Goal: Transaction & Acquisition: Purchase product/service

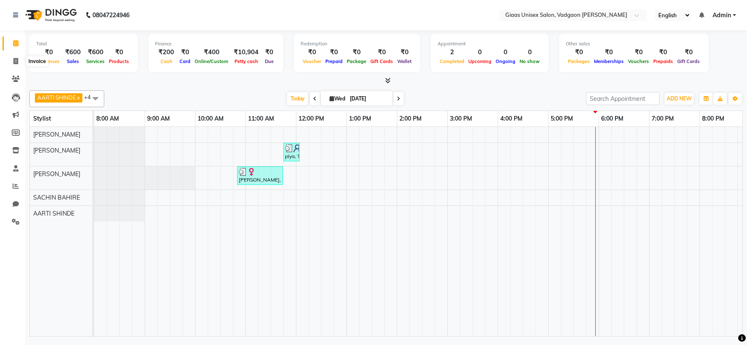
click at [21, 63] on span at bounding box center [15, 62] width 15 height 10
select select "8007"
select select "service"
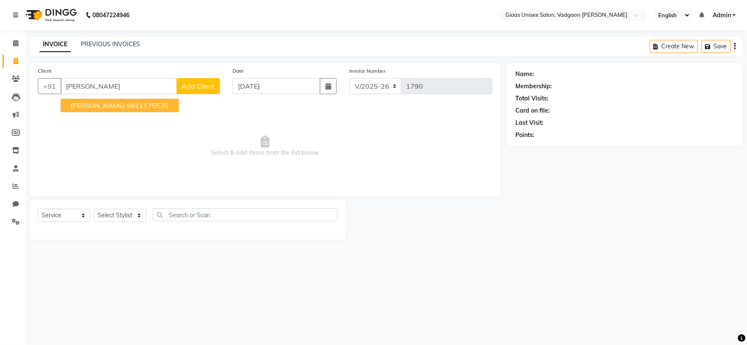
click at [89, 101] on span "[PERSON_NAME]" at bounding box center [98, 105] width 54 height 8
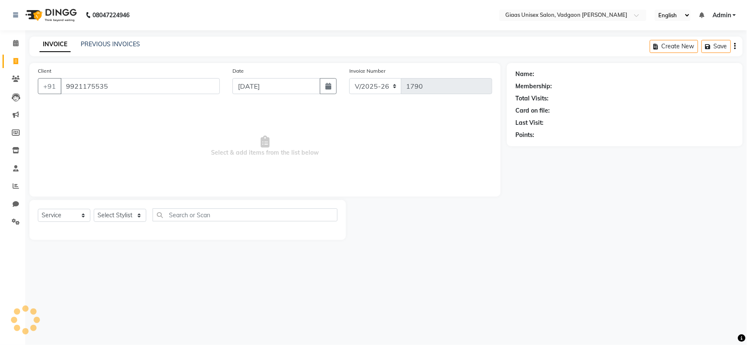
type input "9921175535"
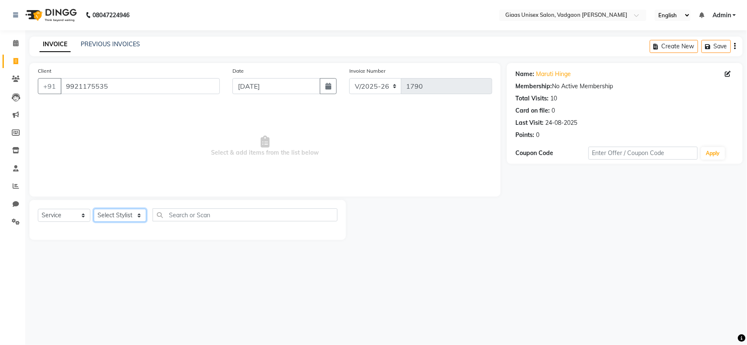
click at [143, 217] on select "Select Stylist [PERSON_NAME] [PERSON_NAME] [PERSON_NAME] [PERSON_NAME] [PERSON_…" at bounding box center [120, 215] width 53 height 13
select select "72895"
click at [94, 209] on select "Select Stylist [PERSON_NAME] [PERSON_NAME] [PERSON_NAME] [PERSON_NAME] [PERSON_…" at bounding box center [120, 215] width 53 height 13
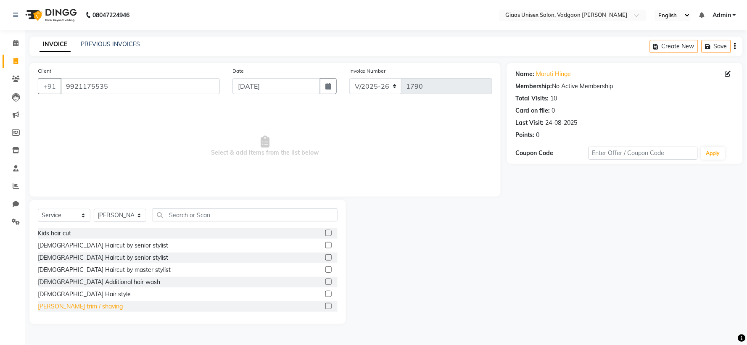
click at [86, 304] on div "[PERSON_NAME] trim / shaving" at bounding box center [80, 306] width 85 height 9
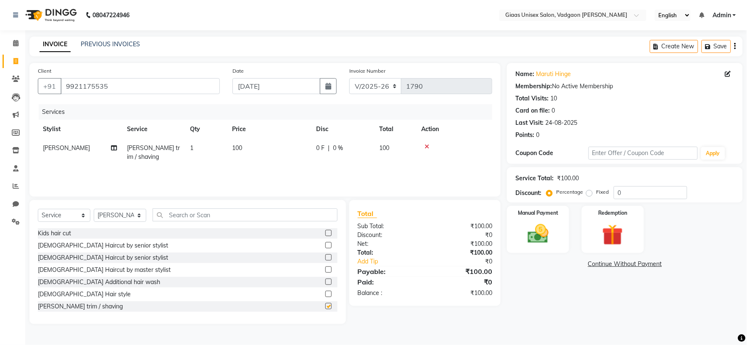
checkbox input "false"
click at [542, 244] on img at bounding box center [537, 233] width 35 height 25
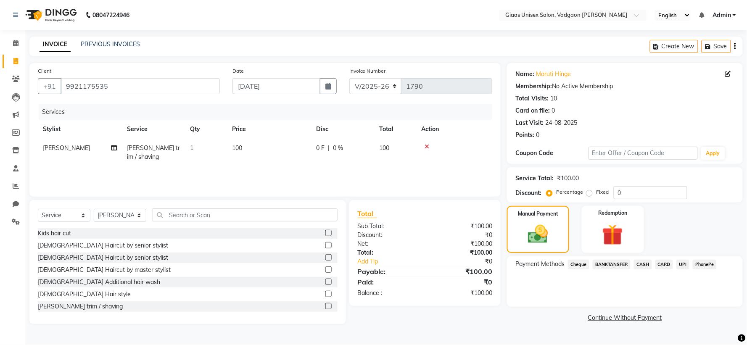
click at [640, 265] on span "CASH" at bounding box center [643, 265] width 18 height 10
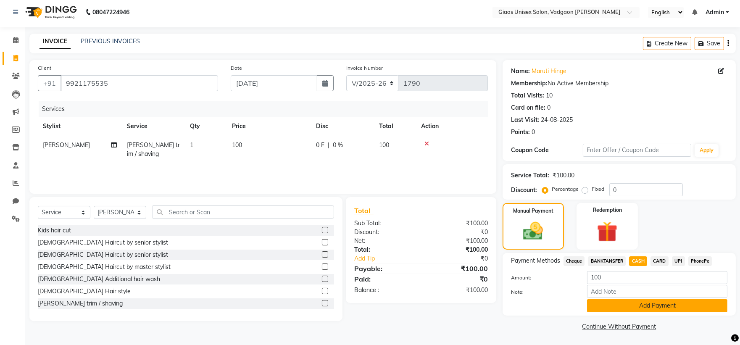
click at [607, 305] on button "Add Payment" at bounding box center [657, 305] width 140 height 13
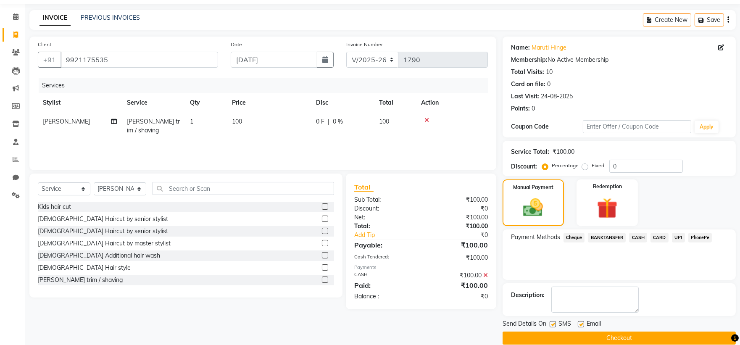
scroll to position [39, 0]
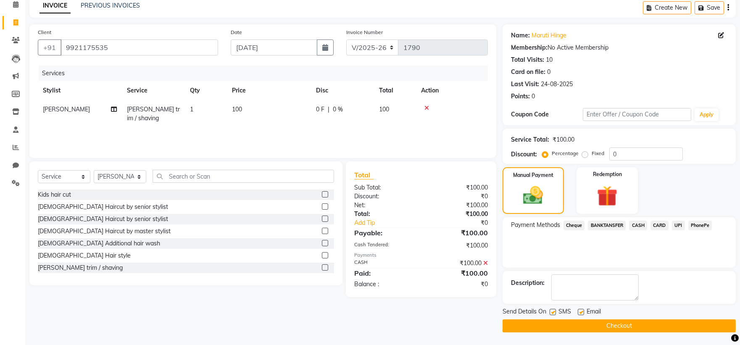
click at [554, 310] on label at bounding box center [553, 312] width 6 height 6
click at [554, 310] on input "checkbox" at bounding box center [552, 312] width 5 height 5
checkbox input "false"
click at [554, 322] on button "Checkout" at bounding box center [619, 325] width 233 height 13
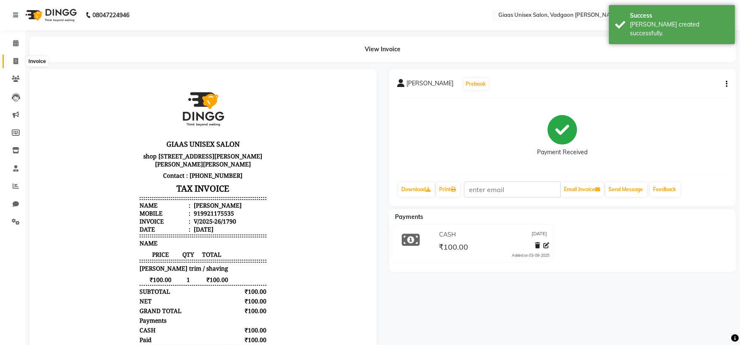
click at [16, 61] on icon at bounding box center [15, 61] width 5 height 6
select select "service"
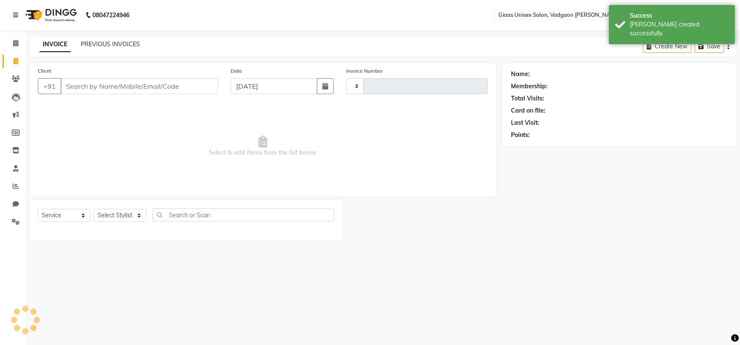
type input "1791"
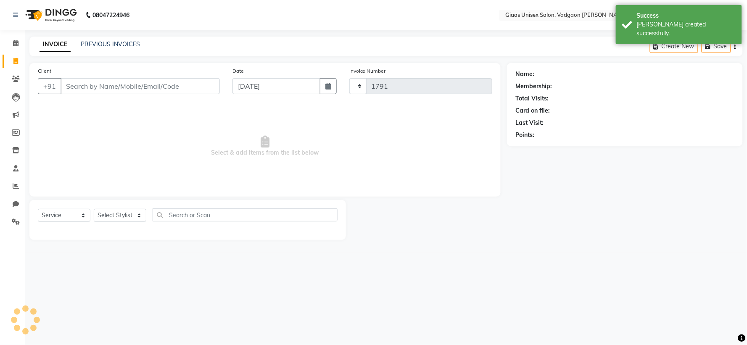
select select "8007"
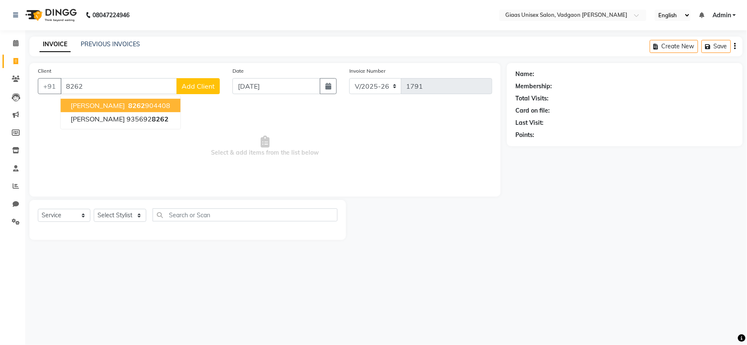
click at [128, 107] on span "8262" at bounding box center [136, 105] width 17 height 8
type input "8262904408"
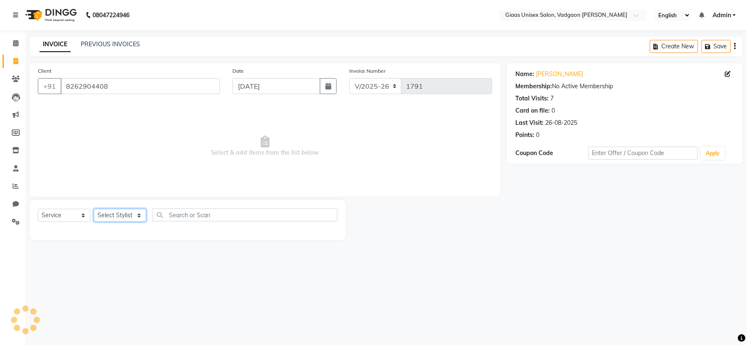
click at [138, 215] on select "Select Stylist [PERSON_NAME] [PERSON_NAME] [PERSON_NAME] [PERSON_NAME] [PERSON_…" at bounding box center [120, 215] width 53 height 13
select select "72894"
click at [94, 209] on select "Select Stylist [PERSON_NAME] [PERSON_NAME] [PERSON_NAME] [PERSON_NAME] [PERSON_…" at bounding box center [120, 215] width 53 height 13
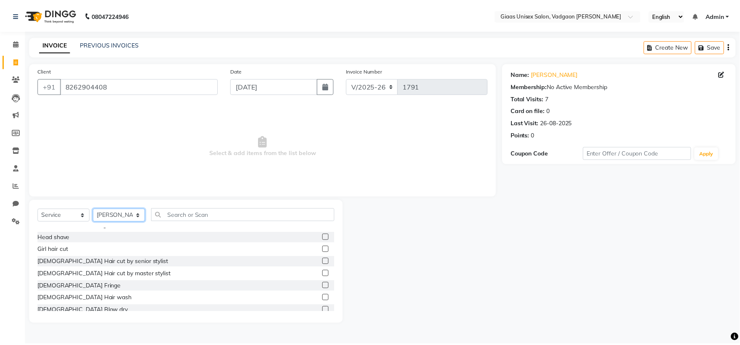
scroll to position [140, 0]
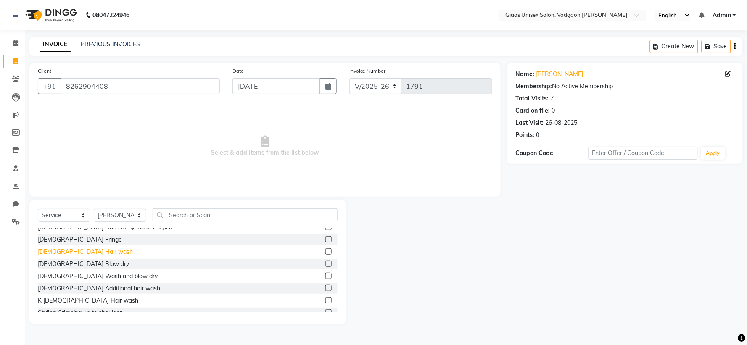
click at [71, 254] on div "[DEMOGRAPHIC_DATA] Hair wash" at bounding box center [85, 251] width 95 height 9
checkbox input "false"
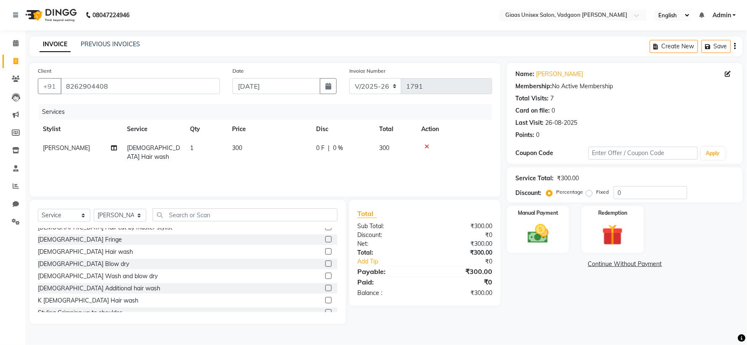
click at [282, 150] on td "300" at bounding box center [269, 153] width 84 height 28
select select "72894"
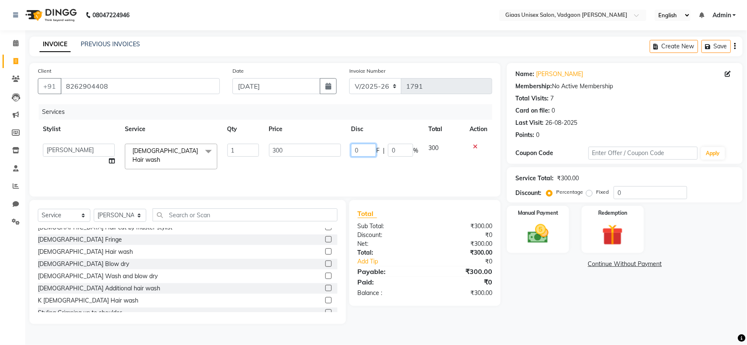
click at [356, 150] on input "0" at bounding box center [363, 150] width 25 height 13
type input "100"
click at [368, 161] on div "Services Stylist Service Qty Price Disc Total Action [PERSON_NAME] [PERSON_NAME…" at bounding box center [265, 146] width 454 height 84
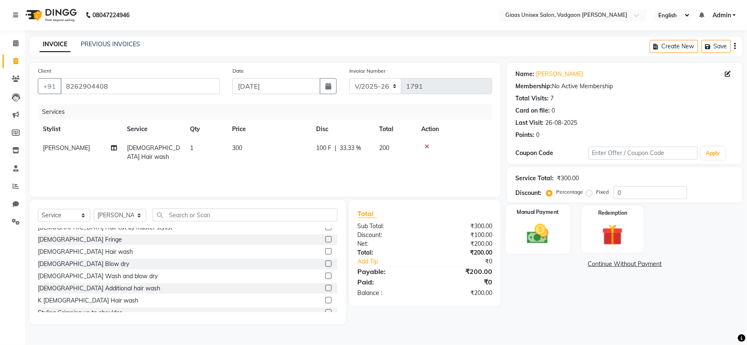
click at [553, 241] on img at bounding box center [537, 233] width 35 height 25
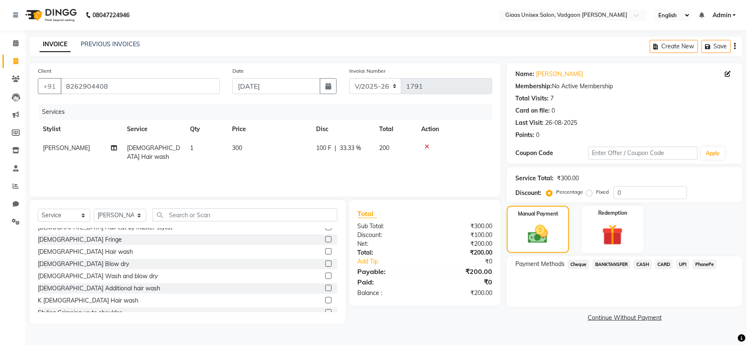
click at [700, 264] on span "PhonePe" at bounding box center [704, 265] width 24 height 10
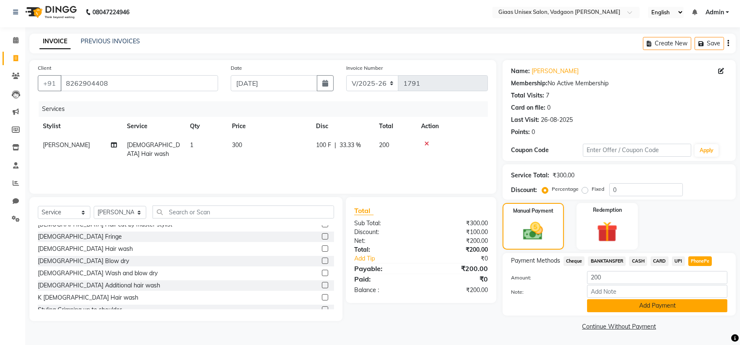
click at [627, 305] on button "Add Payment" at bounding box center [657, 305] width 140 height 13
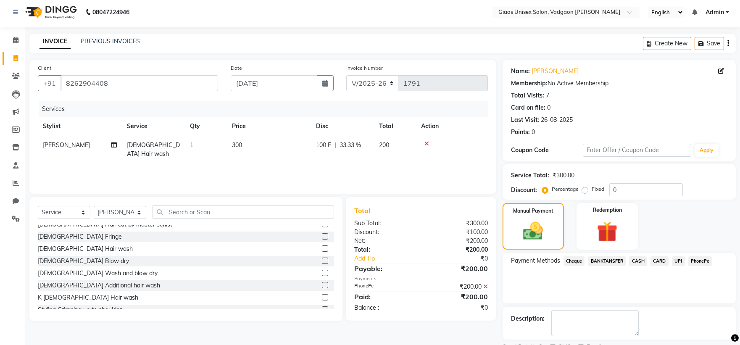
scroll to position [39, 0]
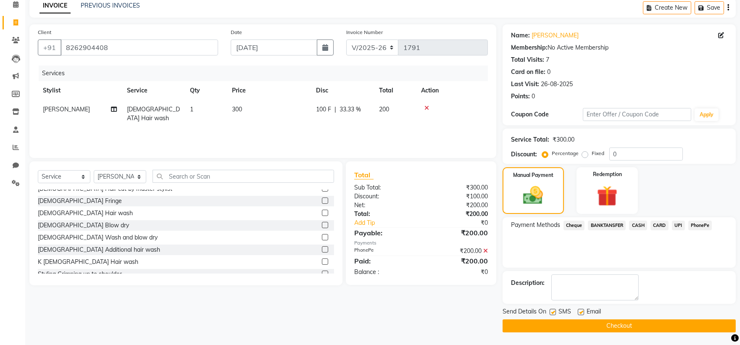
click at [590, 325] on button "Checkout" at bounding box center [619, 325] width 233 height 13
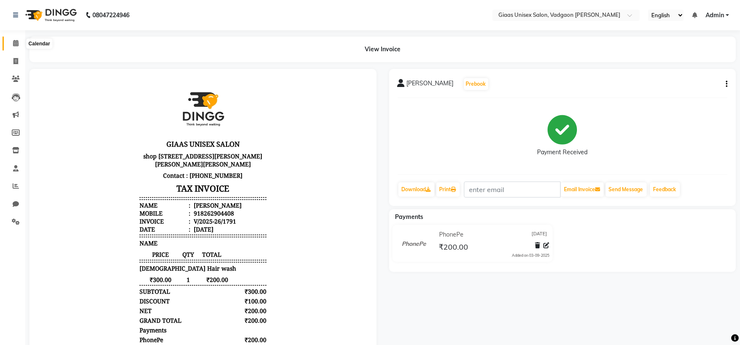
click at [8, 46] on span at bounding box center [15, 44] width 15 height 10
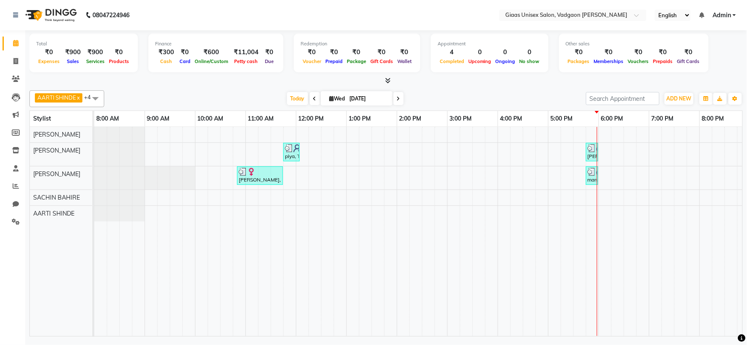
click at [389, 82] on icon at bounding box center [387, 80] width 5 height 6
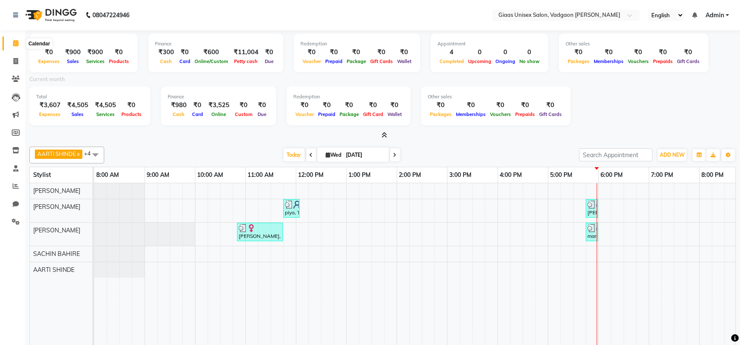
click at [18, 45] on span at bounding box center [15, 44] width 15 height 10
click at [18, 44] on icon at bounding box center [15, 43] width 5 height 6
click at [13, 60] on icon at bounding box center [15, 61] width 5 height 6
select select "service"
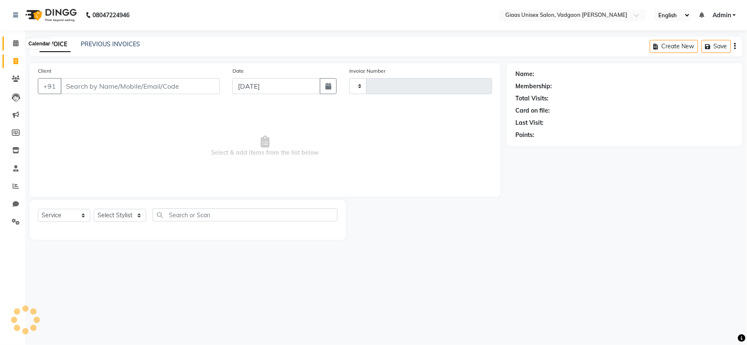
type input "1792"
click at [16, 47] on span at bounding box center [15, 44] width 15 height 10
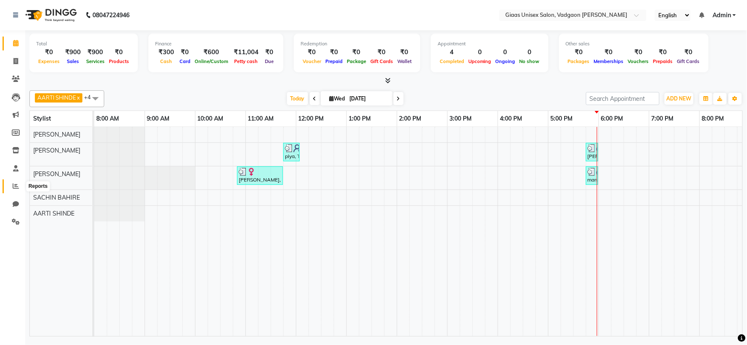
click at [11, 189] on span at bounding box center [15, 187] width 15 height 10
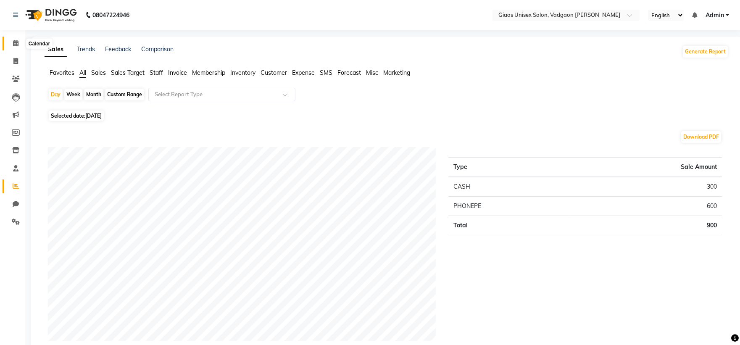
click at [14, 41] on icon at bounding box center [15, 43] width 5 height 6
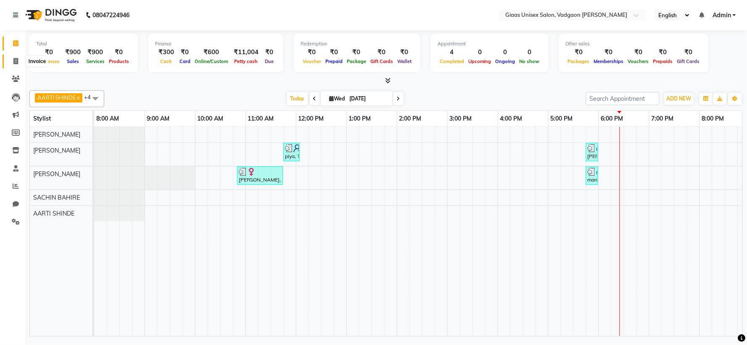
click at [18, 61] on span at bounding box center [15, 62] width 15 height 10
select select "service"
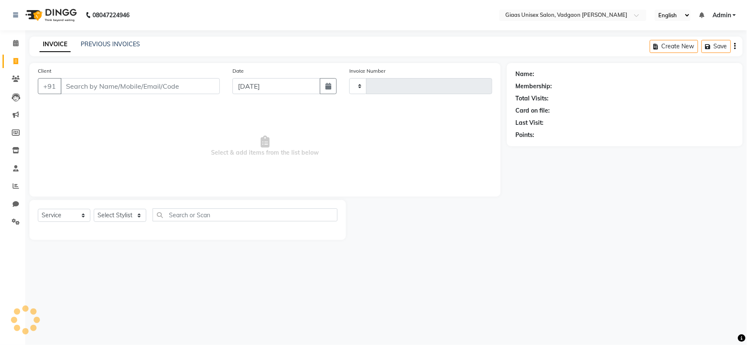
type input "1792"
select select "8007"
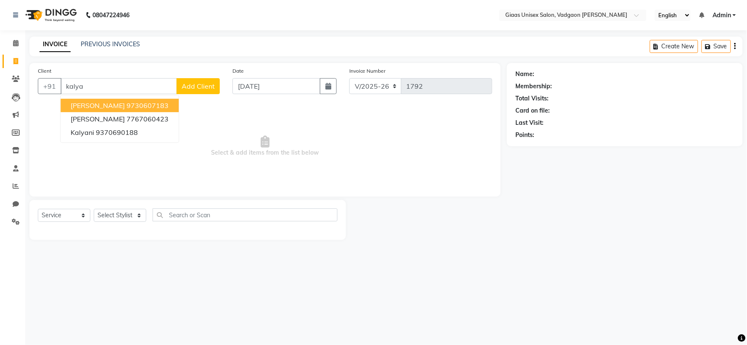
click at [104, 106] on span "[PERSON_NAME]" at bounding box center [98, 105] width 54 height 8
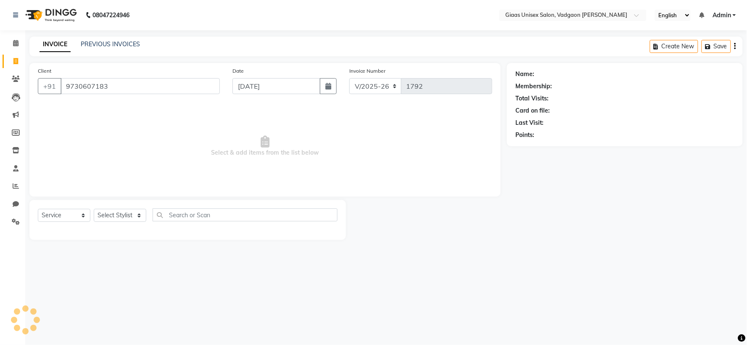
type input "9730607183"
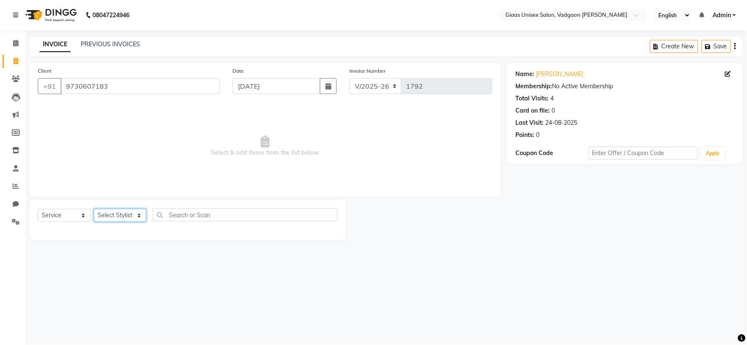
drag, startPoint x: 129, startPoint y: 216, endPoint x: 129, endPoint y: 220, distance: 4.6
click at [129, 218] on select "Select Stylist [PERSON_NAME] [PERSON_NAME] [PERSON_NAME] [PERSON_NAME] [PERSON_…" at bounding box center [120, 215] width 53 height 13
select select "72894"
click at [94, 209] on select "Select Stylist [PERSON_NAME] [PERSON_NAME] [PERSON_NAME] [PERSON_NAME] [PERSON_…" at bounding box center [120, 215] width 53 height 13
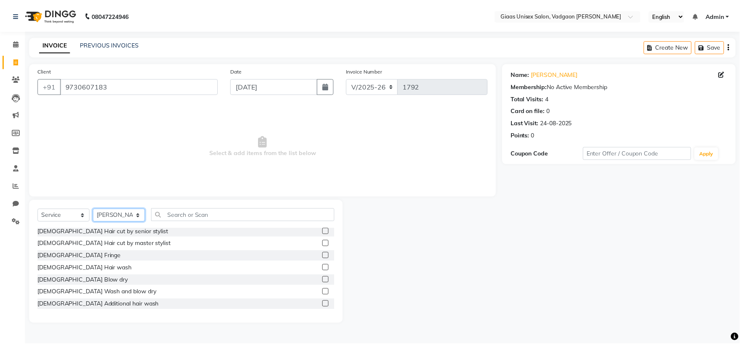
scroll to position [140, 0]
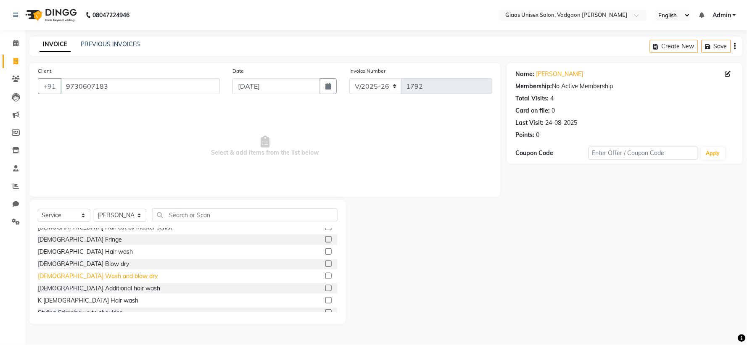
click at [112, 277] on div "[DEMOGRAPHIC_DATA] Wash and blow dry" at bounding box center [98, 276] width 120 height 9
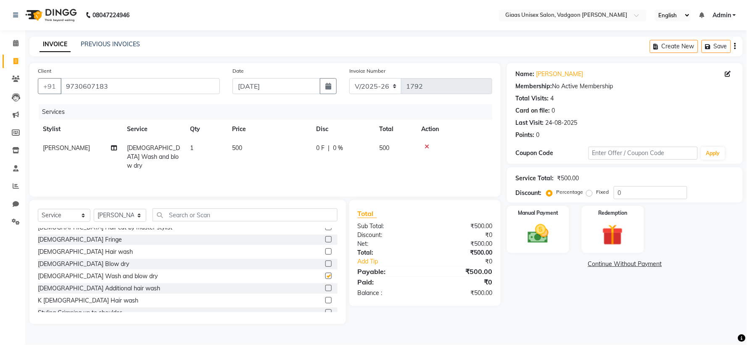
checkbox input "false"
click at [339, 147] on span "0 %" at bounding box center [338, 148] width 10 height 9
select select "72894"
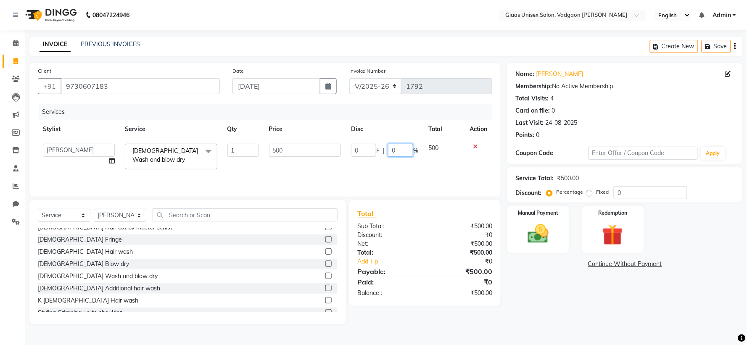
click at [402, 149] on input "0" at bounding box center [400, 150] width 25 height 13
type input "20"
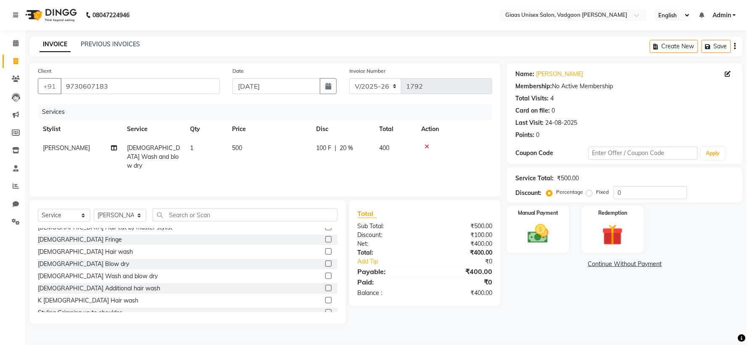
click at [432, 167] on div "Services Stylist Service Qty Price Disc Total Action [PERSON_NAME] [DEMOGRAPHIC…" at bounding box center [265, 146] width 454 height 84
click at [530, 233] on img at bounding box center [537, 233] width 35 height 25
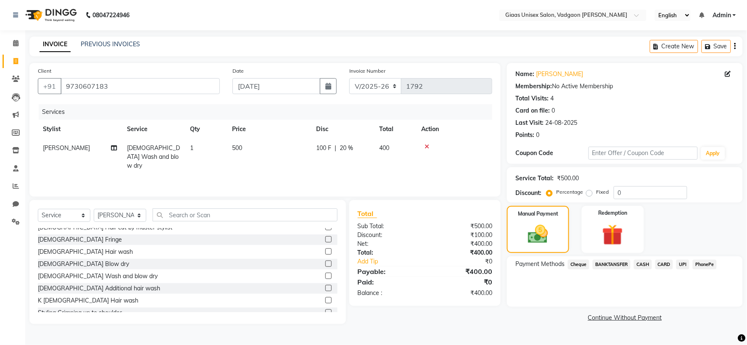
click at [697, 262] on span "PhonePe" at bounding box center [704, 265] width 24 height 10
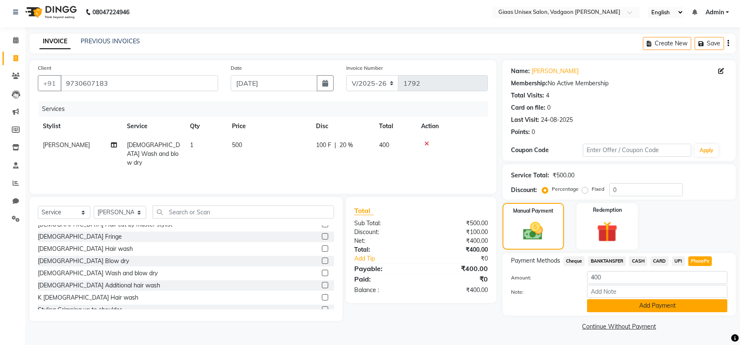
click at [641, 305] on button "Add Payment" at bounding box center [657, 305] width 140 height 13
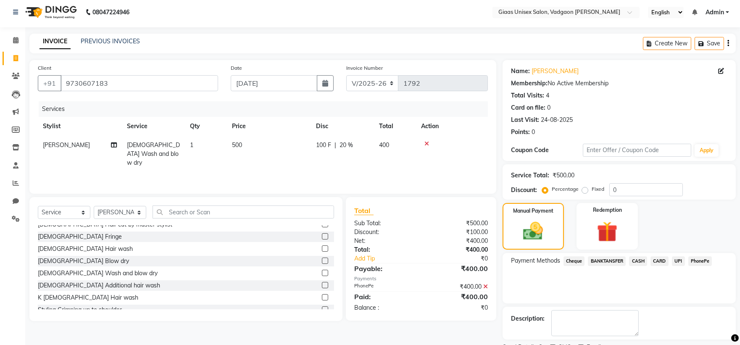
scroll to position [39, 0]
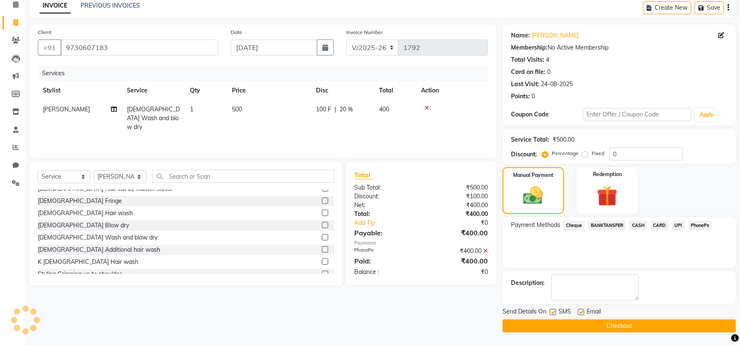
click at [556, 312] on div "SMS" at bounding box center [564, 312] width 28 height 11
click at [550, 312] on label at bounding box center [553, 312] width 6 height 6
click at [550, 312] on input "checkbox" at bounding box center [552, 312] width 5 height 5
checkbox input "false"
click at [555, 329] on button "Checkout" at bounding box center [619, 325] width 233 height 13
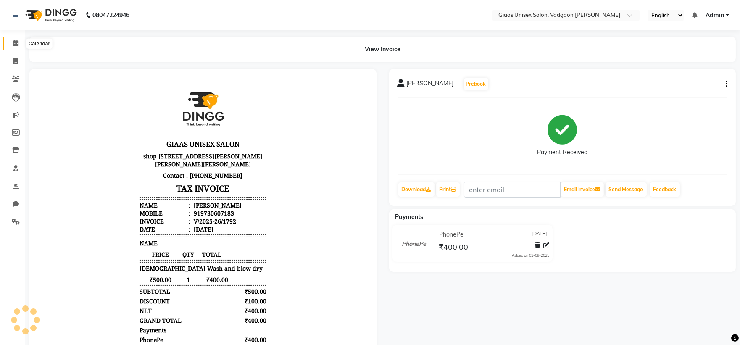
click at [18, 43] on span at bounding box center [15, 44] width 15 height 10
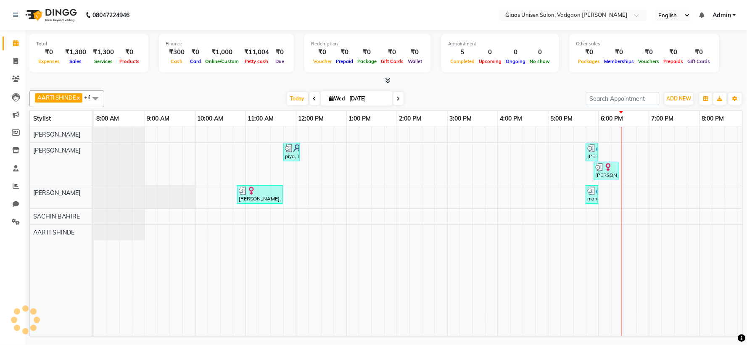
scroll to position [0, 108]
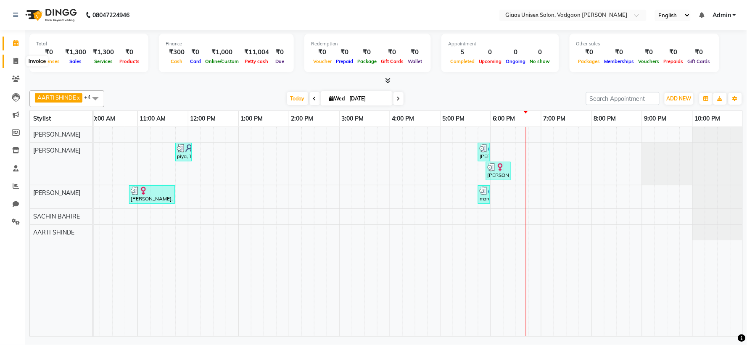
click at [16, 58] on icon at bounding box center [15, 61] width 5 height 6
select select "service"
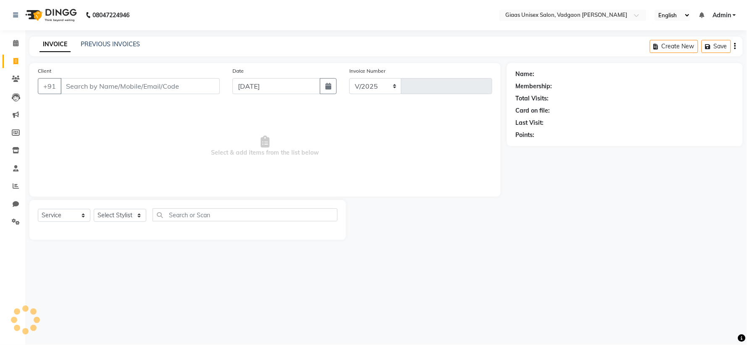
select select "8007"
type input "1793"
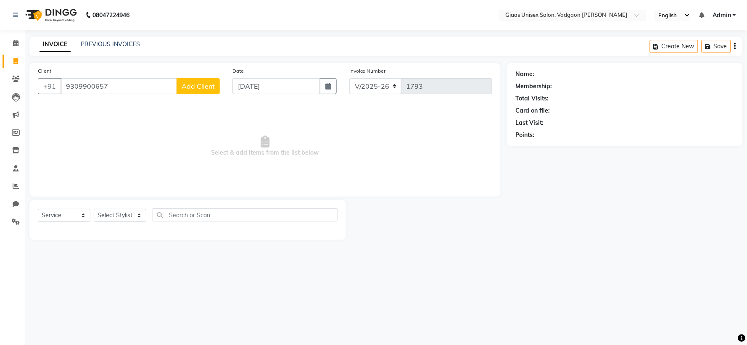
type input "9309900657"
click at [207, 92] on button "Add Client" at bounding box center [197, 86] width 43 height 16
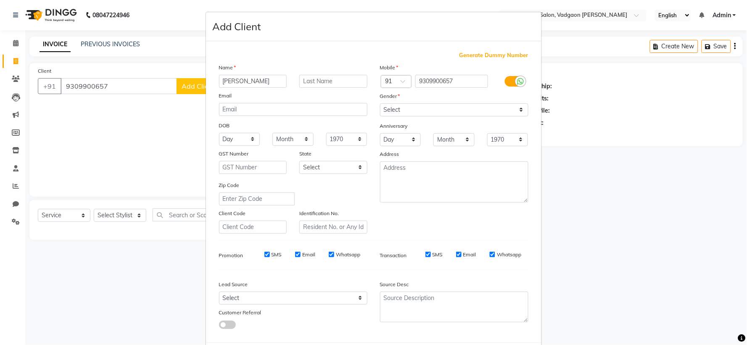
type input "[PERSON_NAME]"
click at [307, 80] on input "text" at bounding box center [333, 81] width 68 height 13
type input "[PERSON_NAME]"
click at [397, 104] on select "Select [DEMOGRAPHIC_DATA] [DEMOGRAPHIC_DATA] Other Prefer Not To Say" at bounding box center [454, 109] width 148 height 13
select select "[DEMOGRAPHIC_DATA]"
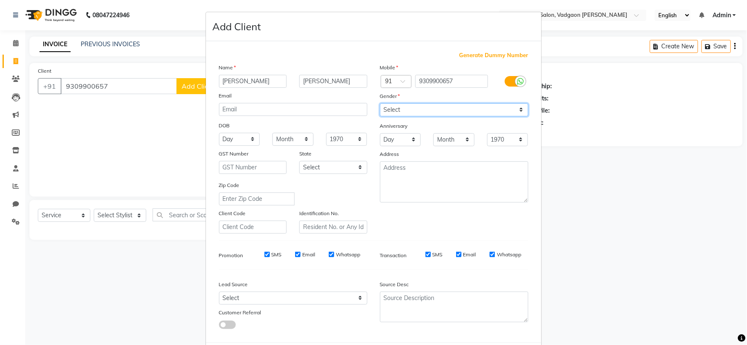
click at [380, 103] on select "Select [DEMOGRAPHIC_DATA] [DEMOGRAPHIC_DATA] Other Prefer Not To Say" at bounding box center [454, 109] width 148 height 13
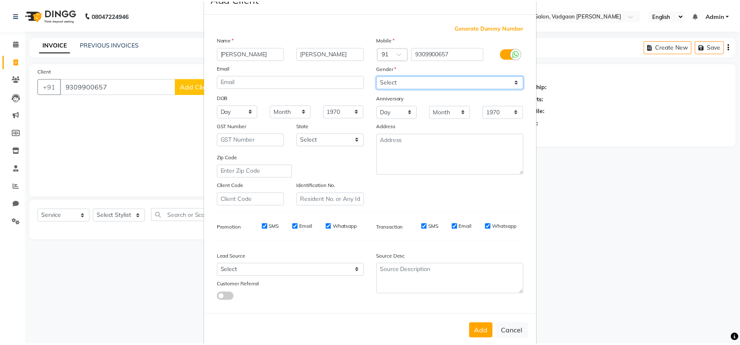
scroll to position [43, 0]
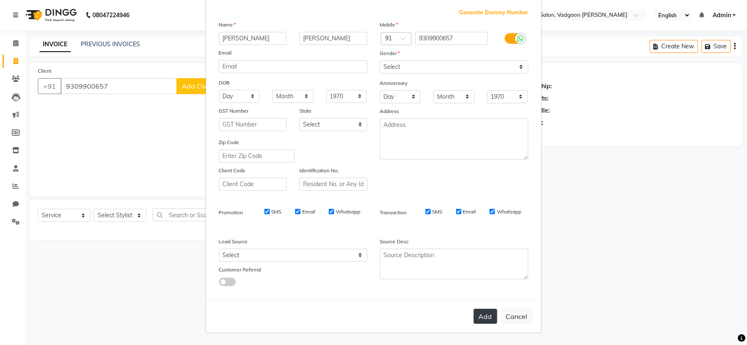
click at [488, 318] on button "Add" at bounding box center [486, 316] width 24 height 15
select select
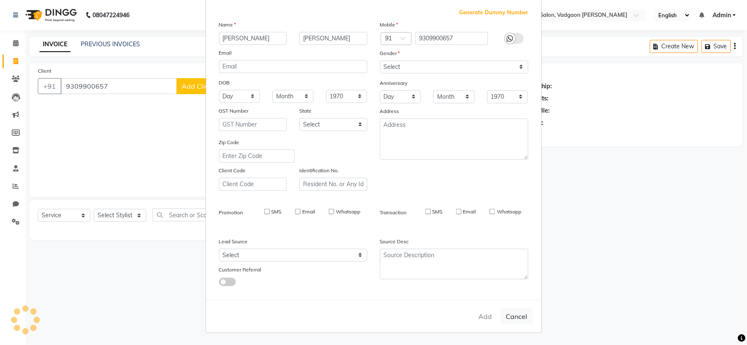
select select
checkbox input "false"
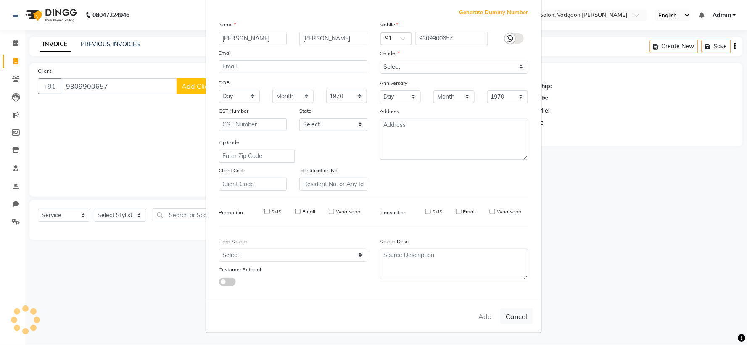
checkbox input "false"
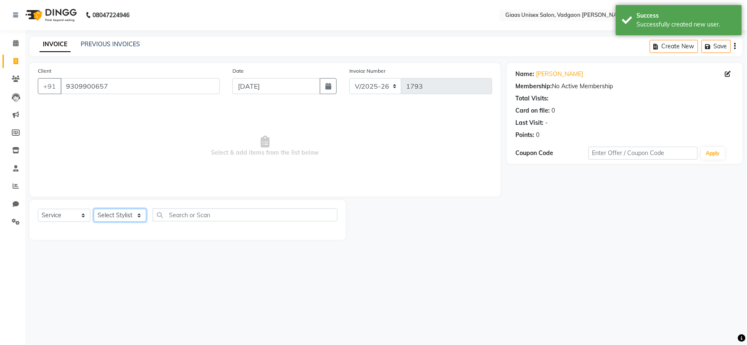
click at [140, 220] on select "Select Stylist [PERSON_NAME] [PERSON_NAME] [PERSON_NAME] [PERSON_NAME] [PERSON_…" at bounding box center [120, 215] width 53 height 13
select select "72895"
click at [94, 209] on select "Select Stylist [PERSON_NAME] [PERSON_NAME] [PERSON_NAME] [PERSON_NAME] [PERSON_…" at bounding box center [120, 215] width 53 height 13
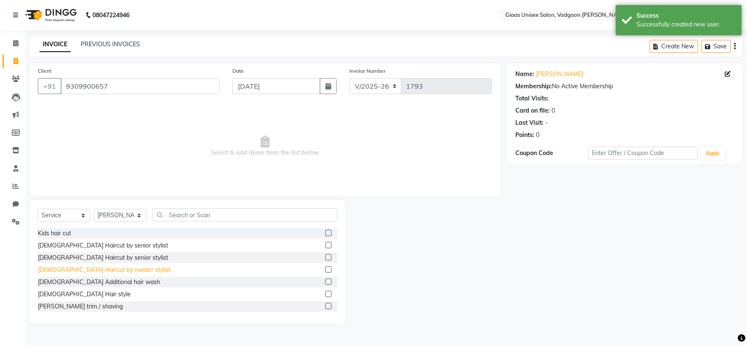
click at [110, 271] on div "[DEMOGRAPHIC_DATA] Haircut by master stylist" at bounding box center [104, 270] width 133 height 9
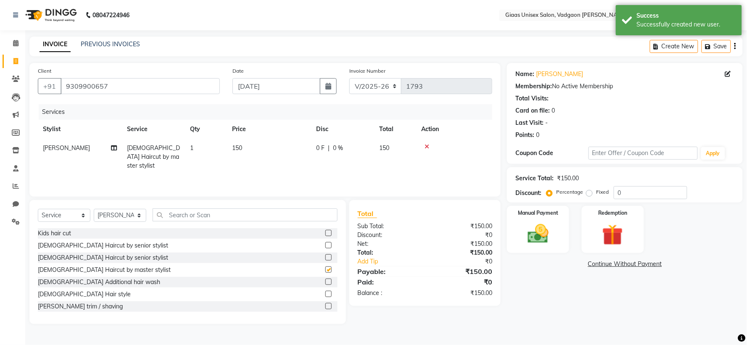
checkbox input "false"
click at [90, 309] on div "[PERSON_NAME] trim / shaving" at bounding box center [80, 306] width 85 height 9
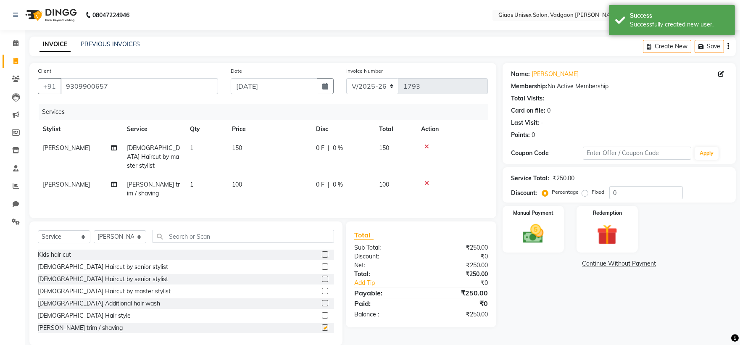
checkbox input "false"
click at [532, 239] on img at bounding box center [533, 233] width 35 height 25
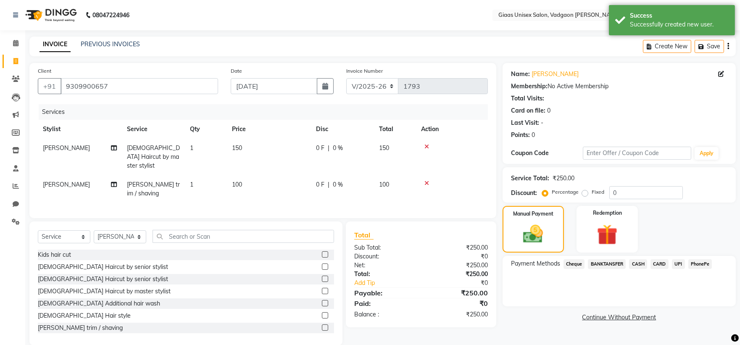
click at [702, 262] on span "PhonePe" at bounding box center [700, 264] width 24 height 10
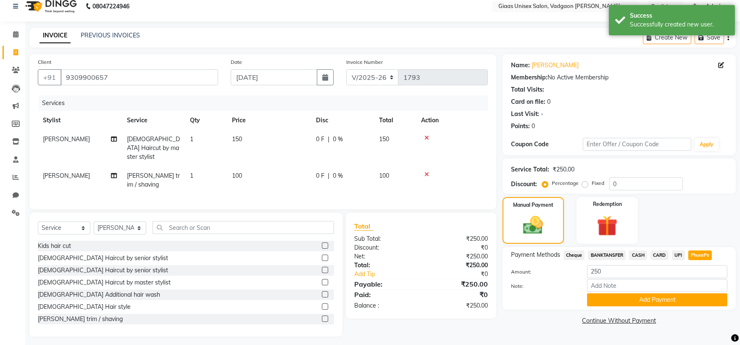
scroll to position [11, 0]
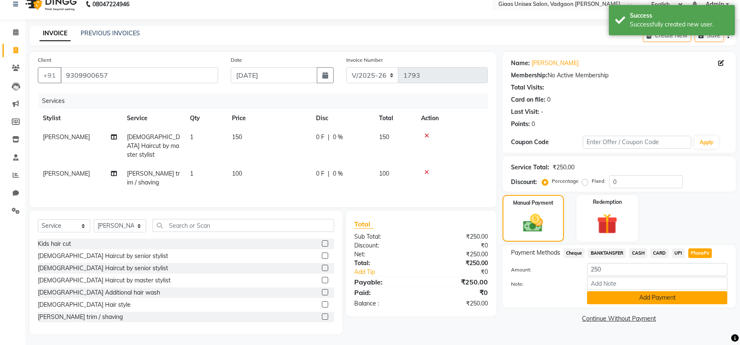
click at [673, 302] on button "Add Payment" at bounding box center [657, 297] width 140 height 13
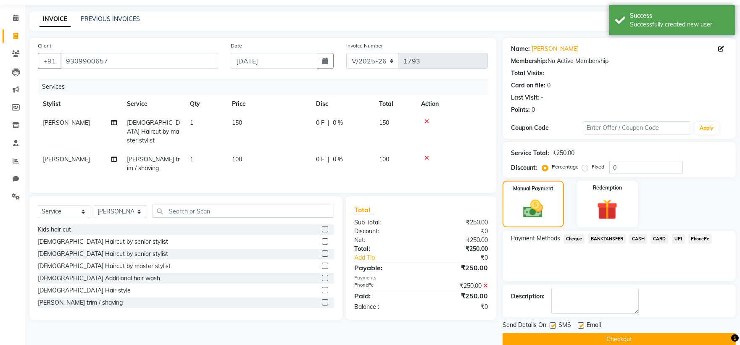
scroll to position [39, 0]
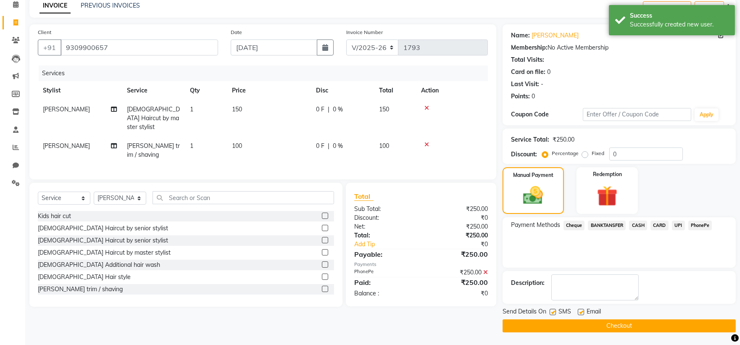
click at [576, 324] on button "Checkout" at bounding box center [619, 325] width 233 height 13
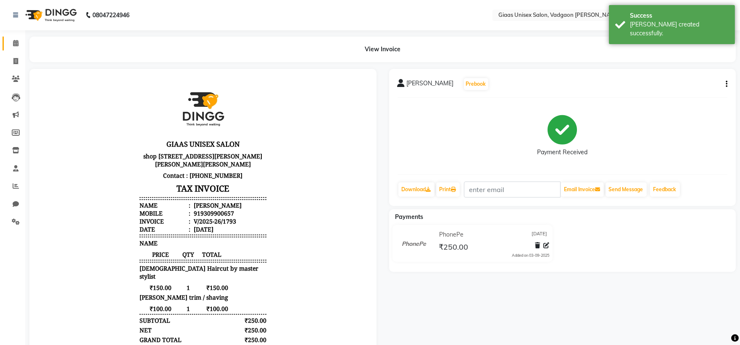
click at [19, 49] on link "Calendar" at bounding box center [13, 44] width 20 height 14
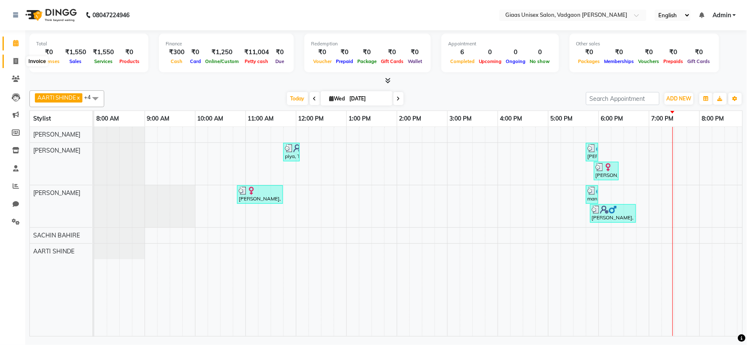
click at [13, 61] on icon at bounding box center [15, 61] width 5 height 6
select select "service"
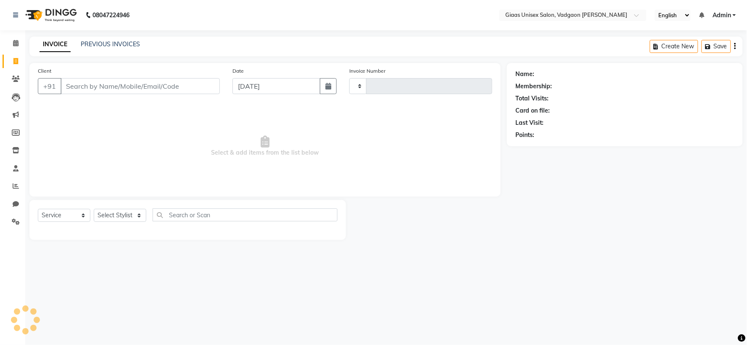
type input "1794"
select select "8007"
click at [129, 215] on select "Select Stylist" at bounding box center [120, 215] width 53 height 13
select select "85531"
click at [94, 209] on select "Select Stylist [PERSON_NAME] [PERSON_NAME] [PERSON_NAME] [PERSON_NAME] [PERSON_…" at bounding box center [120, 215] width 53 height 13
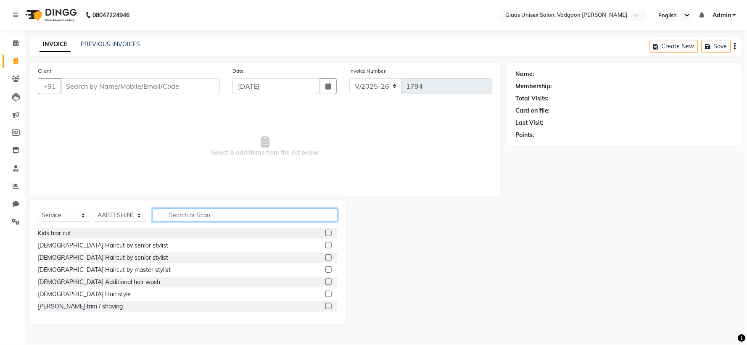
click at [188, 218] on input "text" at bounding box center [245, 214] width 185 height 13
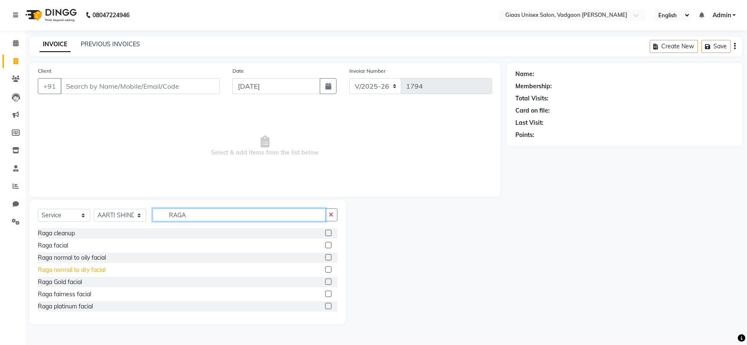
scroll to position [26, 0]
type input "RAGA"
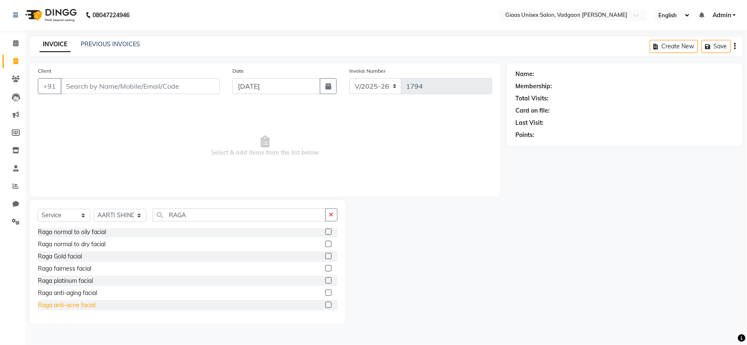
click at [95, 305] on div "Raga anti-acne facial" at bounding box center [67, 305] width 58 height 9
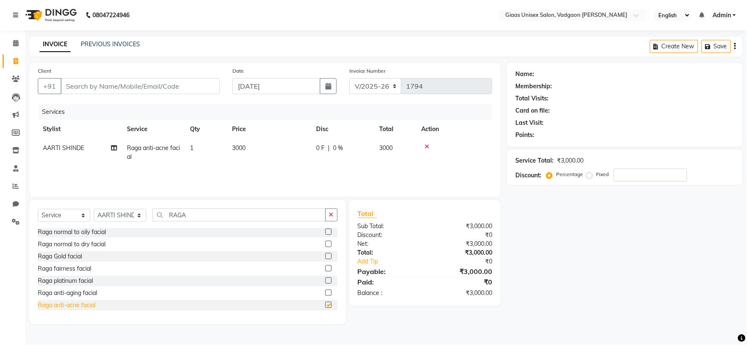
checkbox input "false"
click at [342, 142] on td "0 F | 0 %" at bounding box center [342, 153] width 63 height 28
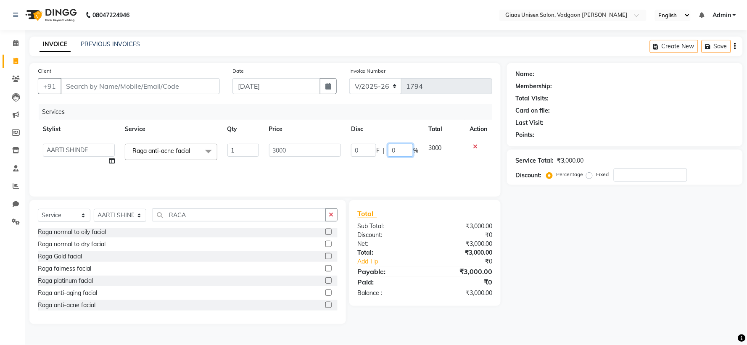
click at [401, 152] on input "0" at bounding box center [400, 150] width 25 height 13
type input "20"
click at [444, 178] on div "Services Stylist Service Qty Price Disc Total Action [PERSON_NAME] [PERSON_NAME…" at bounding box center [265, 146] width 454 height 84
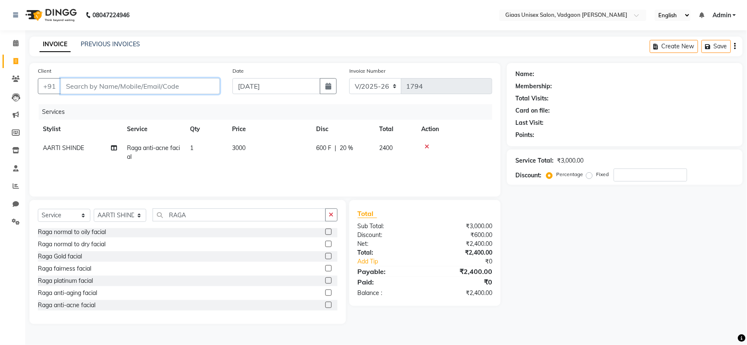
click at [133, 90] on input "Client" at bounding box center [140, 86] width 159 height 16
type input "9"
type input "0"
type input "9579958572"
click at [192, 84] on span "Add Client" at bounding box center [198, 86] width 33 height 8
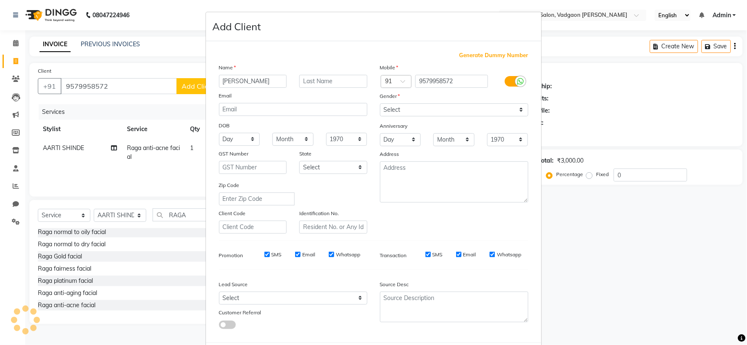
type input "[PERSON_NAME]"
click at [308, 77] on input "text" at bounding box center [333, 81] width 68 height 13
type input "DESHMUKH"
click at [387, 115] on select "Select [DEMOGRAPHIC_DATA] [DEMOGRAPHIC_DATA] Other Prefer Not To Say" at bounding box center [454, 109] width 148 height 13
select select "[DEMOGRAPHIC_DATA]"
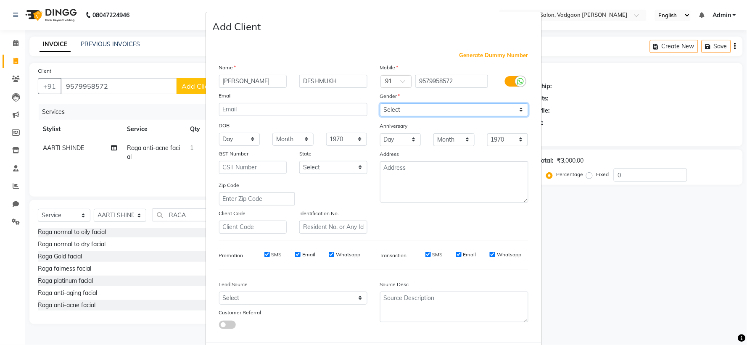
click at [380, 103] on select "Select [DEMOGRAPHIC_DATA] [DEMOGRAPHIC_DATA] Other Prefer Not To Say" at bounding box center [454, 109] width 148 height 13
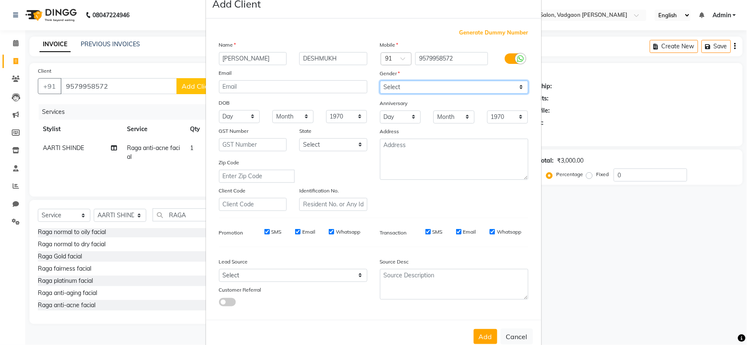
scroll to position [43, 0]
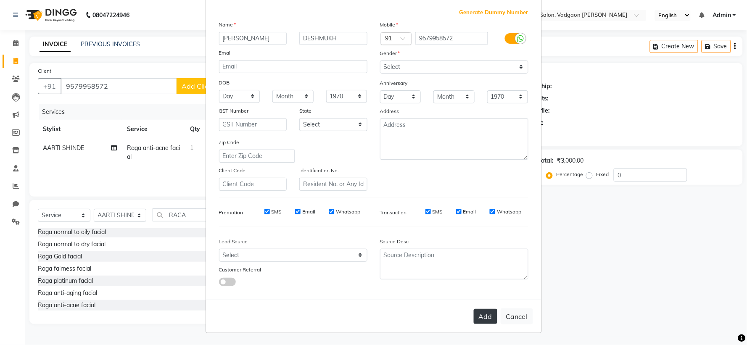
click at [491, 316] on button "Add" at bounding box center [486, 316] width 24 height 15
select select
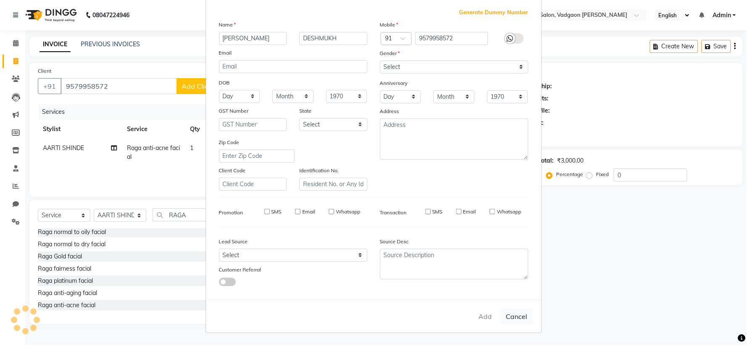
select select
checkbox input "false"
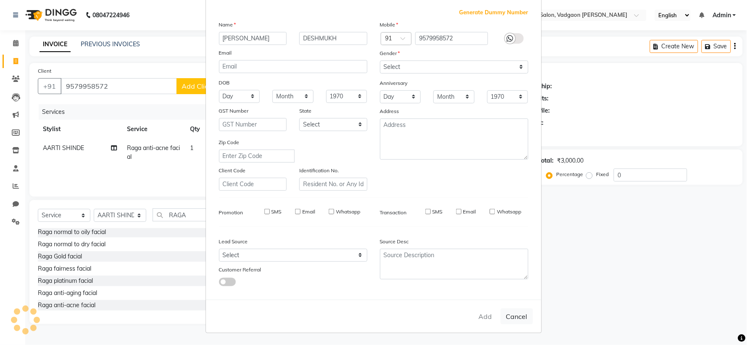
checkbox input "false"
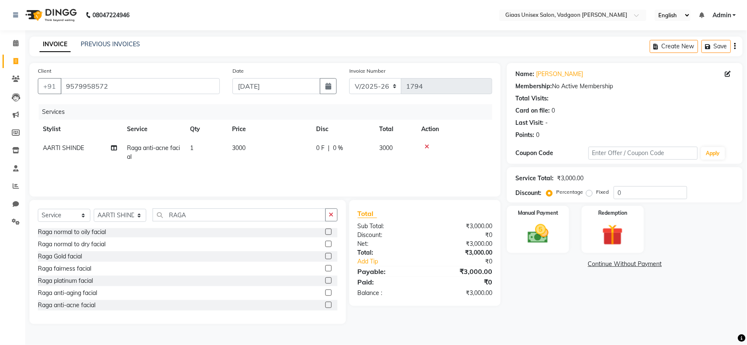
click at [333, 214] on icon "button" at bounding box center [331, 215] width 5 height 6
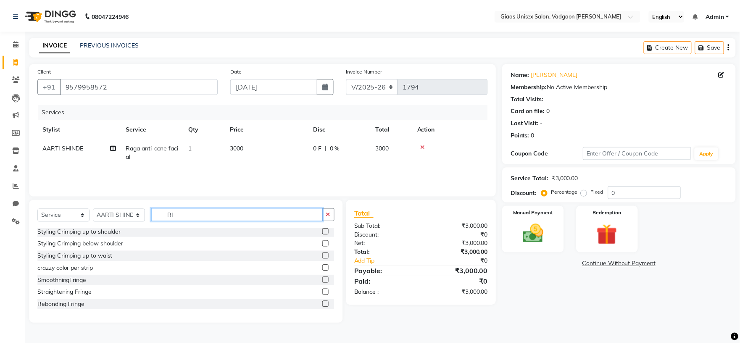
scroll to position [0, 0]
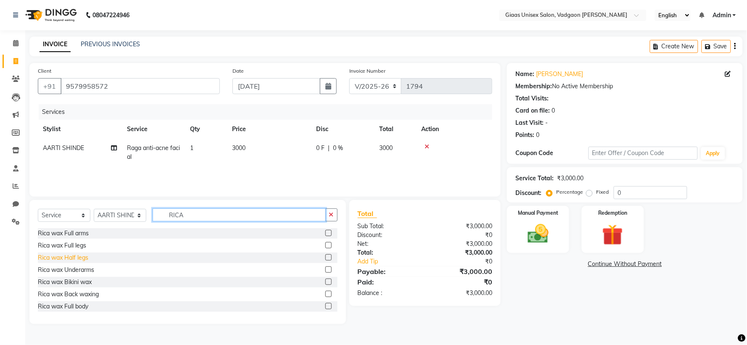
type input "RICA"
click at [82, 258] on div "Rica wax Half legs" at bounding box center [63, 257] width 50 height 9
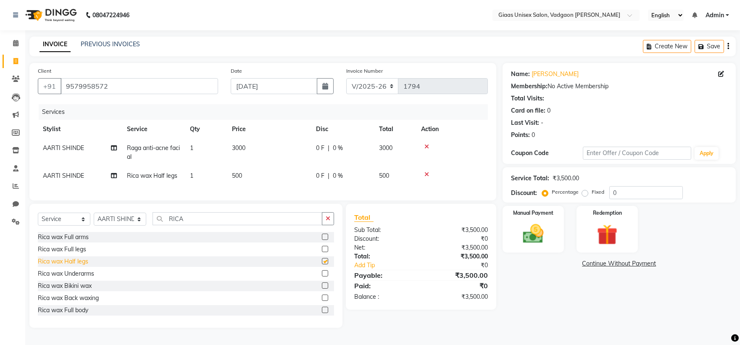
checkbox input "false"
click at [330, 225] on button "button" at bounding box center [328, 218] width 12 height 13
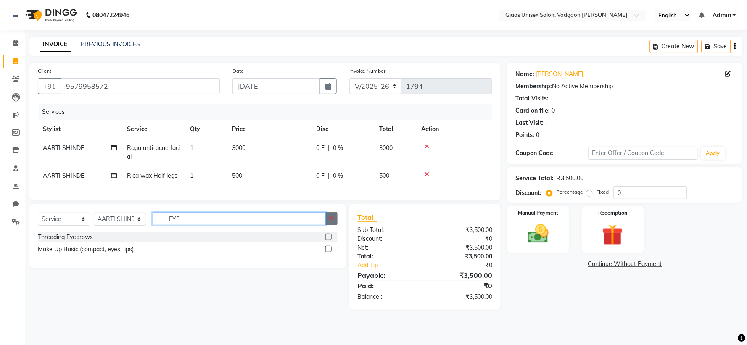
type input "EYE"
click at [333, 225] on button "button" at bounding box center [331, 218] width 12 height 13
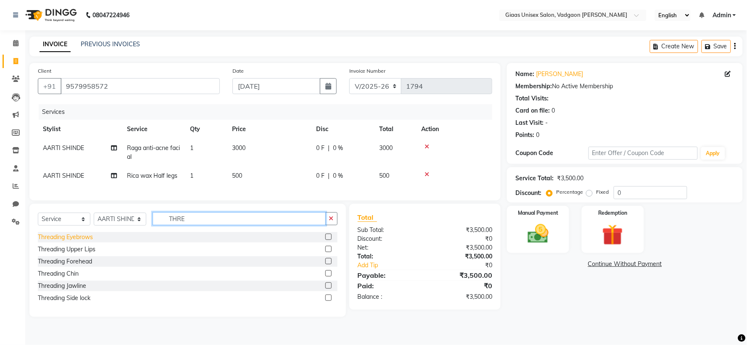
type input "THRE"
click at [75, 242] on div "Threading Eyebrows" at bounding box center [65, 237] width 55 height 9
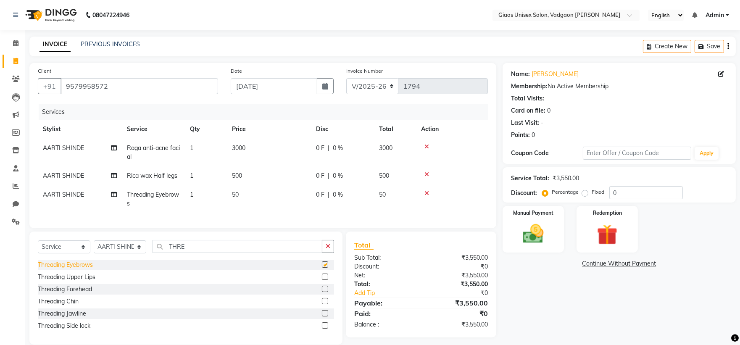
checkbox input "false"
click at [330, 142] on td "0 F | 0 %" at bounding box center [342, 153] width 63 height 28
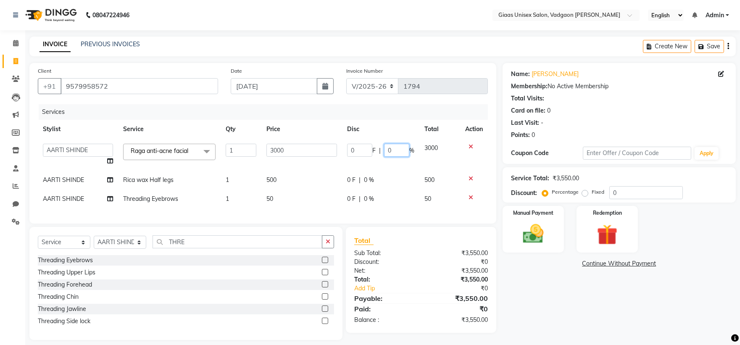
click at [396, 153] on input "0" at bounding box center [396, 150] width 25 height 13
type input "20"
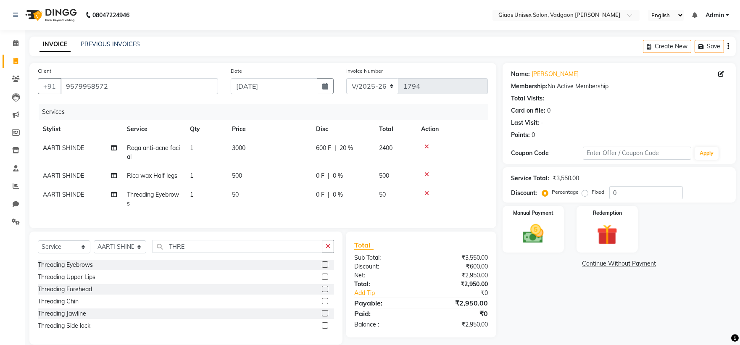
click at [377, 169] on tbody "[PERSON_NAME] Raga anti-acne facial 1 3000 600 F | 20 % 2400 [PERSON_NAME] Rica…" at bounding box center [263, 176] width 450 height 74
click at [335, 171] on span "0 %" at bounding box center [338, 175] width 10 height 9
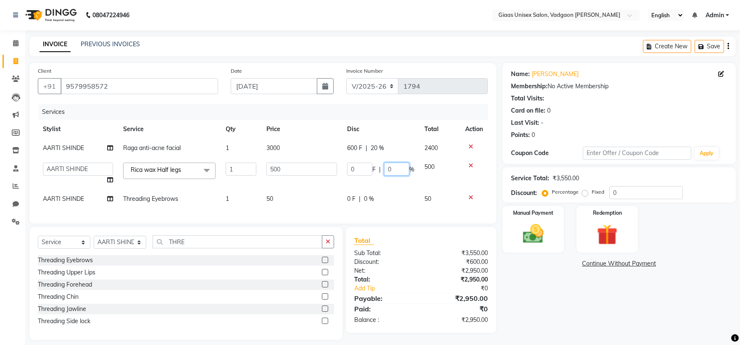
click at [393, 173] on input "0" at bounding box center [396, 169] width 25 height 13
type input "20"
click at [333, 190] on tr "[PERSON_NAME] Threading Eyebrows 1 50 0 F | 0 % 50" at bounding box center [263, 199] width 450 height 19
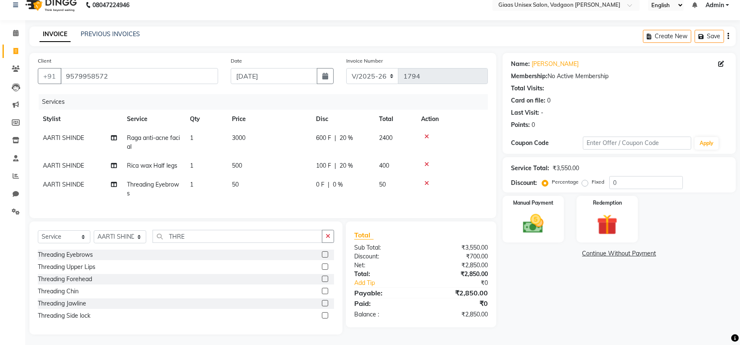
scroll to position [19, 0]
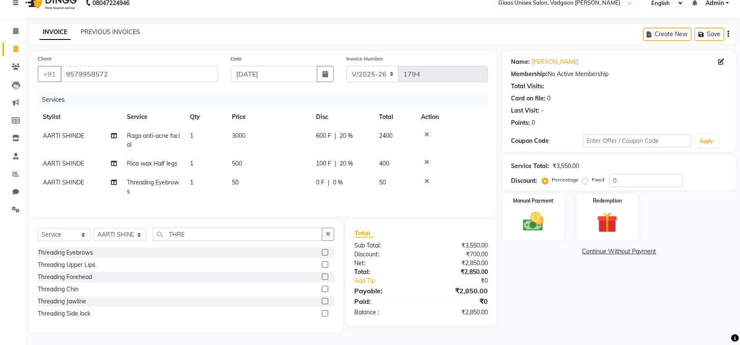
click at [171, 132] on span "Raga anti-acne facial" at bounding box center [153, 140] width 53 height 16
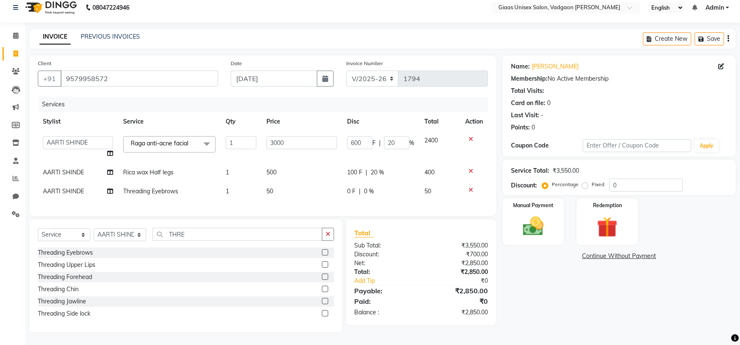
scroll to position [14, 0]
click at [203, 136] on span at bounding box center [206, 144] width 17 height 16
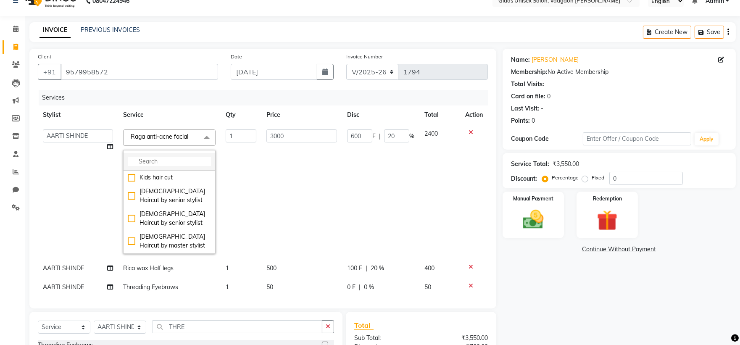
click at [190, 156] on li at bounding box center [170, 162] width 92 height 18
click at [469, 131] on icon at bounding box center [471, 132] width 5 height 6
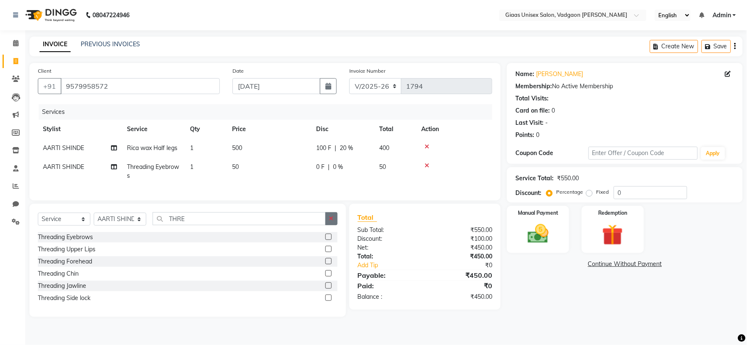
click at [329, 221] on icon "button" at bounding box center [331, 219] width 5 height 6
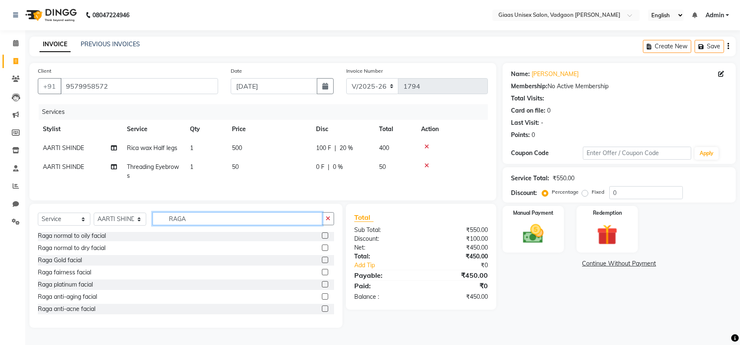
scroll to position [2, 0]
type input "RAGA"
click at [90, 297] on div "Raga anti-aging facial" at bounding box center [67, 296] width 59 height 9
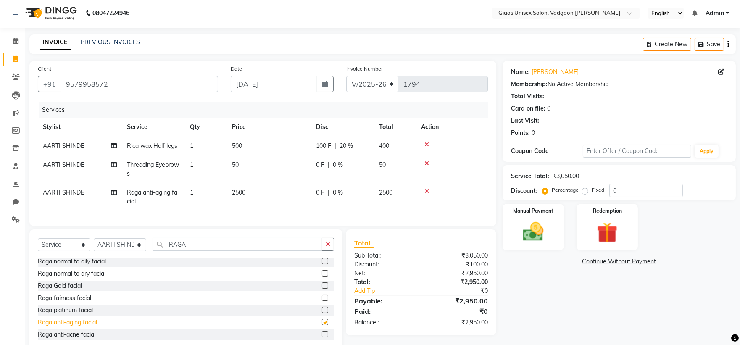
checkbox input "false"
click at [341, 195] on span "0 %" at bounding box center [338, 192] width 10 height 9
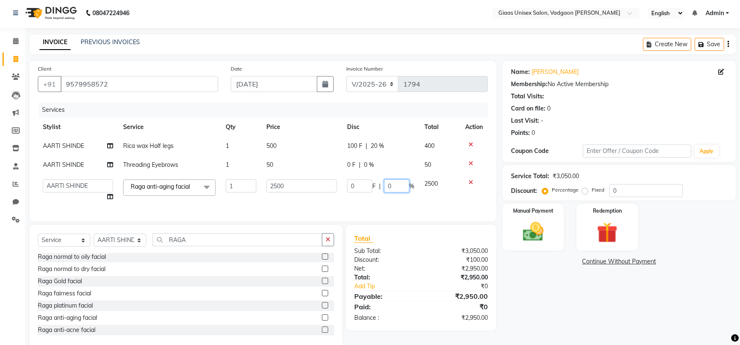
click at [404, 185] on input "0" at bounding box center [396, 185] width 25 height 13
type input "20"
click at [415, 204] on tr "[PERSON_NAME] [PERSON_NAME] [PERSON_NAME] [PERSON_NAME] [PERSON_NAME] [PERSON_N…" at bounding box center [263, 190] width 450 height 32
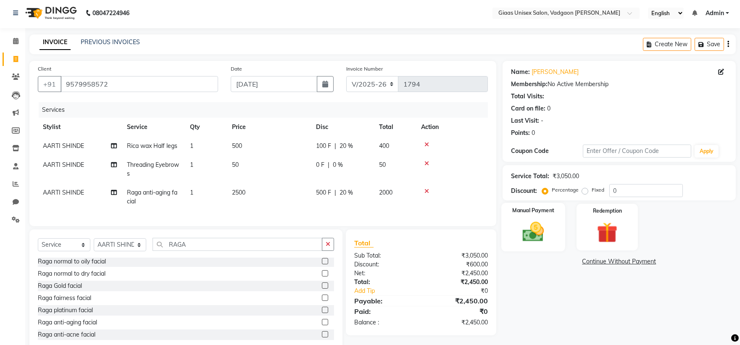
click at [540, 237] on img at bounding box center [533, 231] width 35 height 25
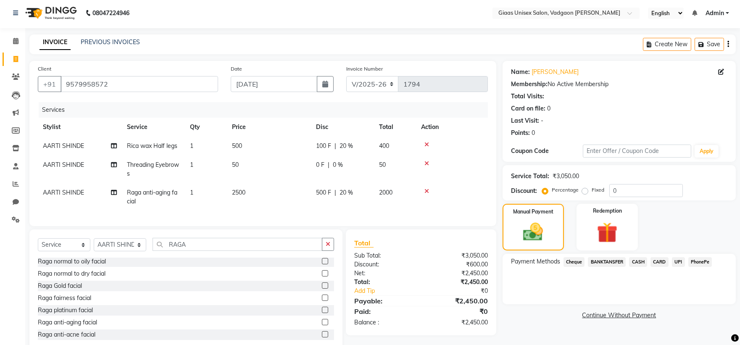
click at [703, 263] on span "PhonePe" at bounding box center [700, 262] width 24 height 10
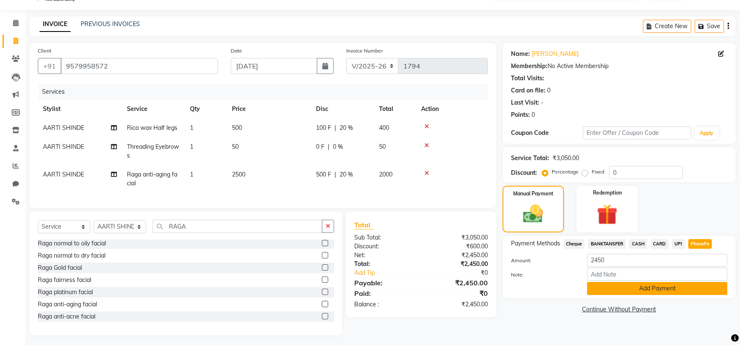
scroll to position [30, 0]
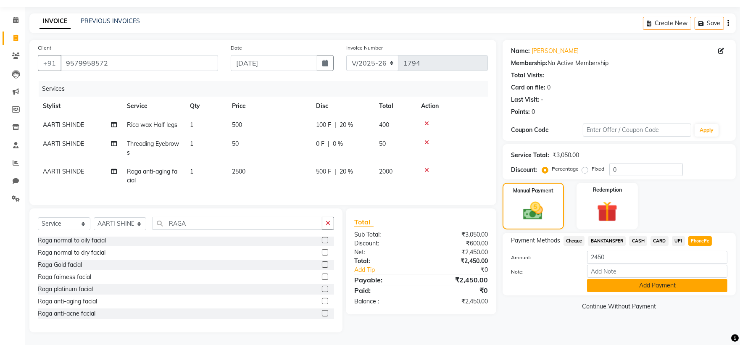
click at [644, 279] on button "Add Payment" at bounding box center [657, 285] width 140 height 13
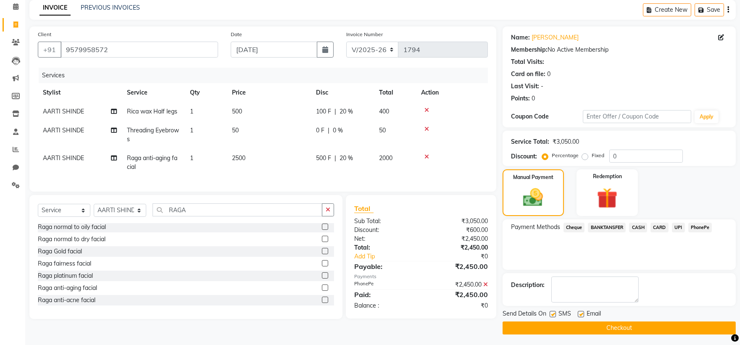
scroll to position [39, 0]
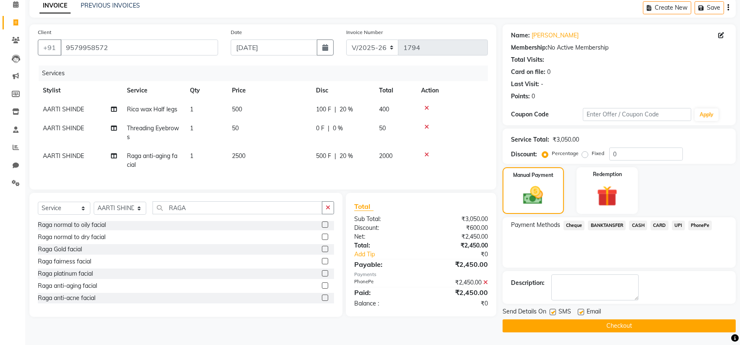
click at [559, 324] on button "Checkout" at bounding box center [619, 325] width 233 height 13
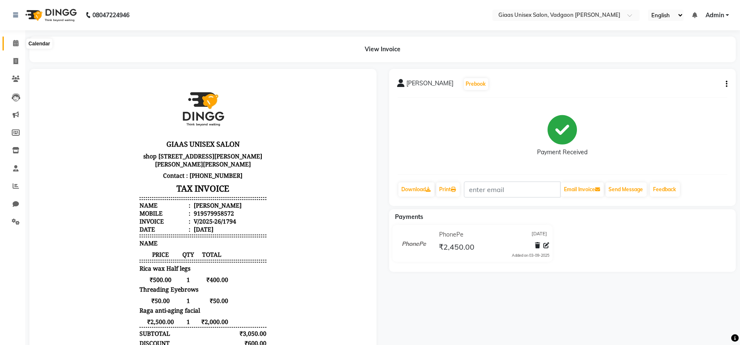
click at [18, 39] on span at bounding box center [15, 44] width 15 height 10
